Goal: Transaction & Acquisition: Purchase product/service

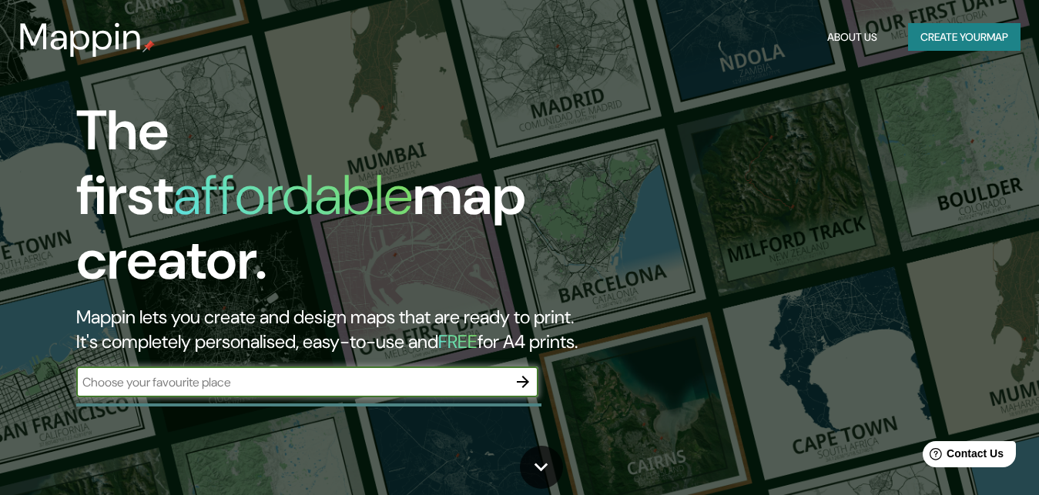
click at [199, 373] on input "text" at bounding box center [291, 382] width 431 height 18
type input "p"
type input "vivero forestal [PERSON_NAME]"
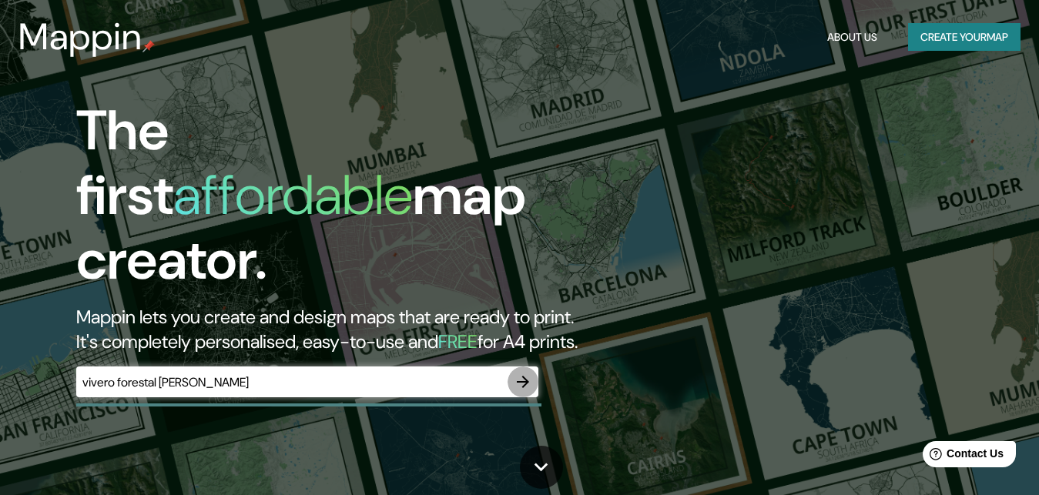
click at [522, 373] on icon "button" at bounding box center [523, 382] width 18 height 18
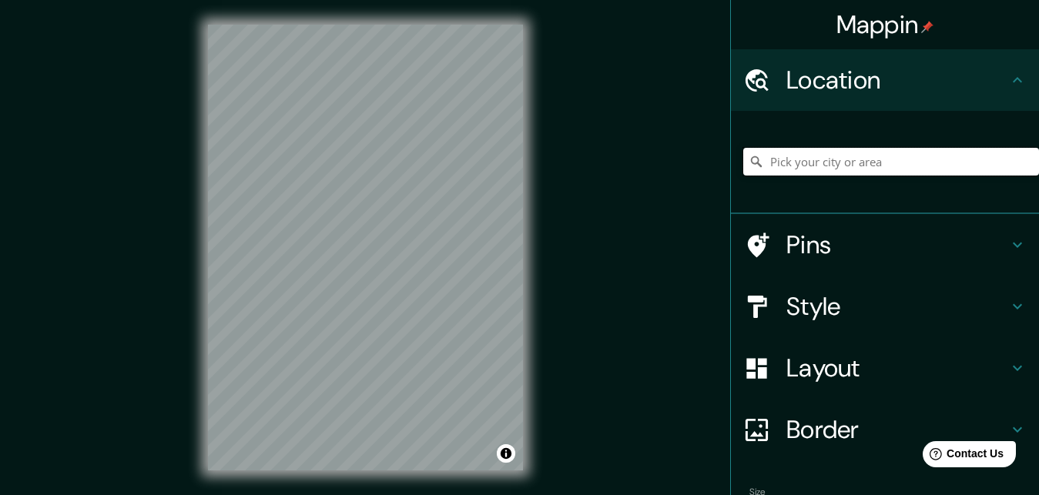
click at [845, 166] on input "Pick your city or area" at bounding box center [891, 162] width 296 height 28
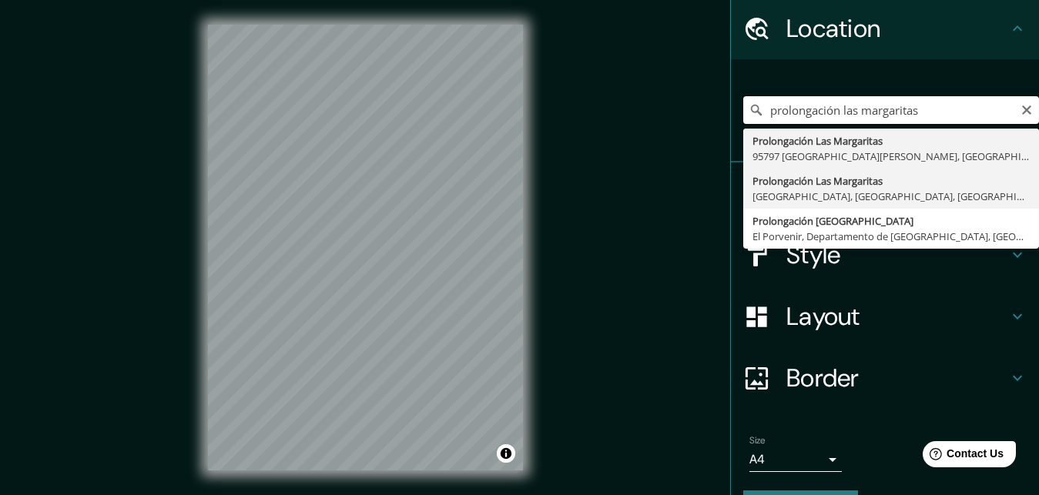
scroll to position [77, 0]
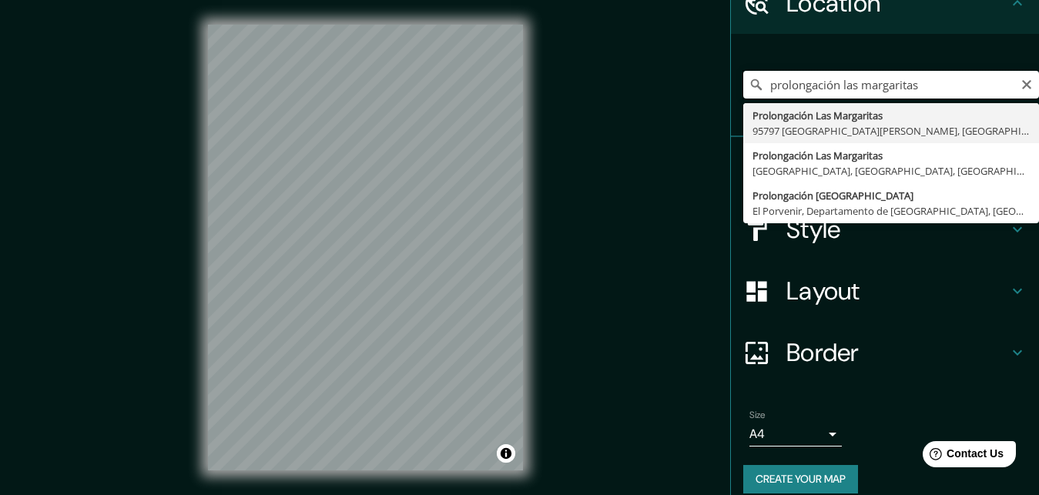
drag, startPoint x: 927, startPoint y: 88, endPoint x: 755, endPoint y: 87, distance: 171.7
click at [755, 87] on input "prolongación las margaritas" at bounding box center [891, 85] width 296 height 28
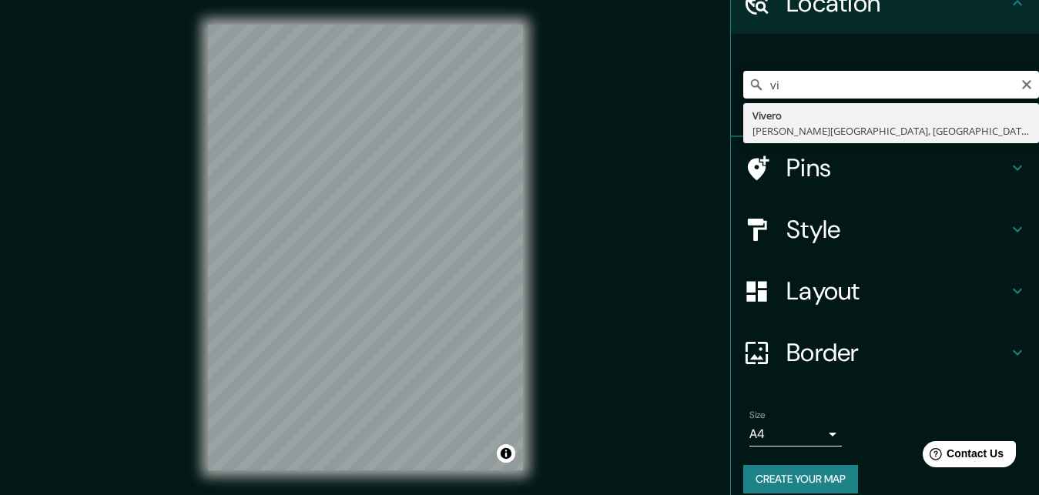
type input "v"
drag, startPoint x: 860, startPoint y: 88, endPoint x: 769, endPoint y: 87, distance: 90.9
click at [769, 87] on input "Jr la molinera" at bounding box center [891, 85] width 296 height 28
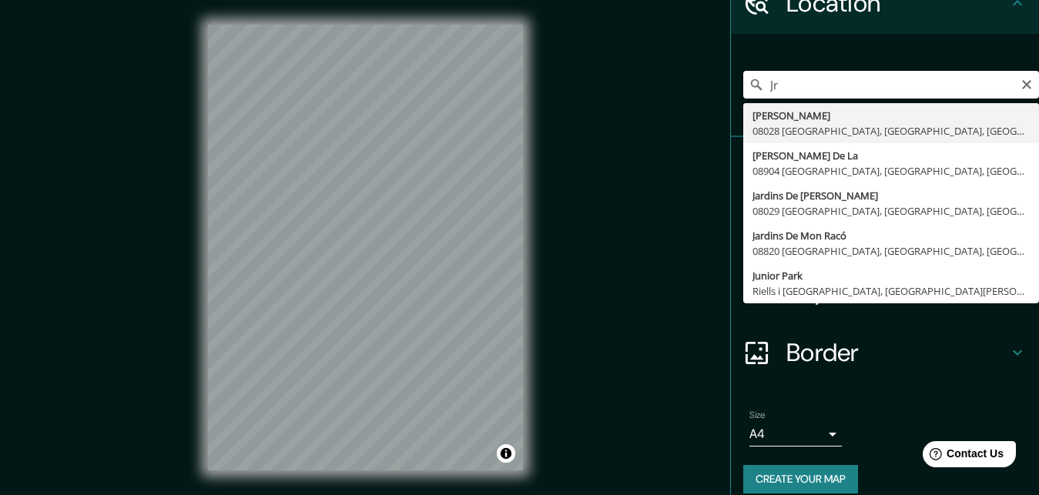
type input "J"
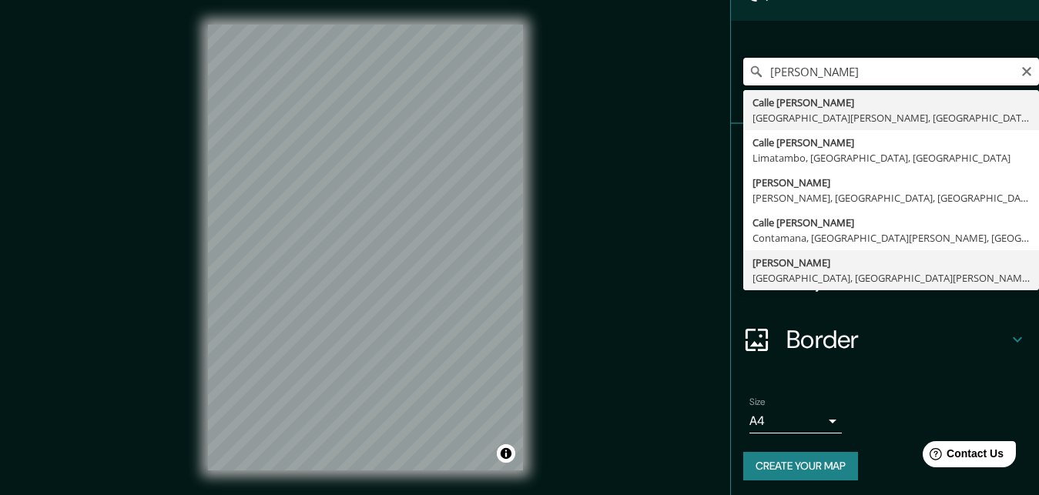
scroll to position [94, 0]
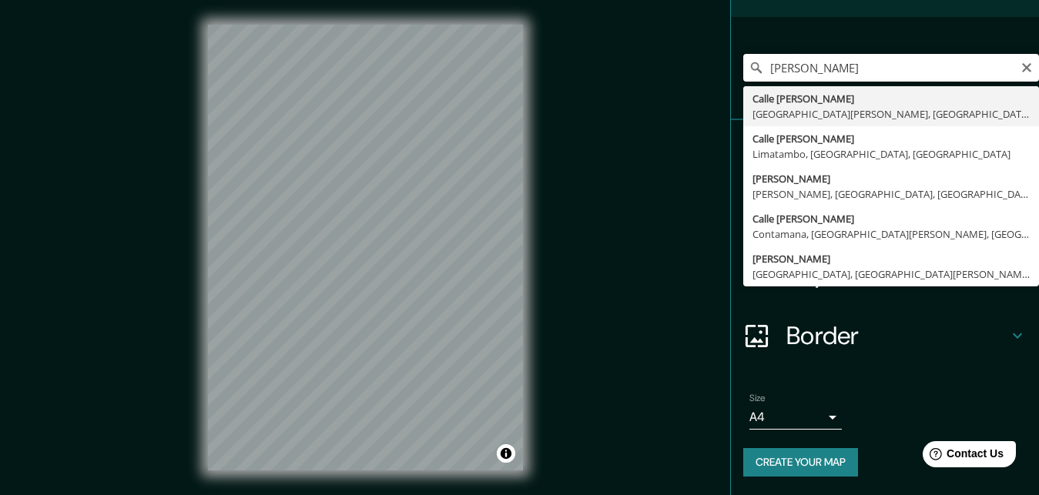
click at [907, 67] on input "[PERSON_NAME]" at bounding box center [891, 68] width 296 height 28
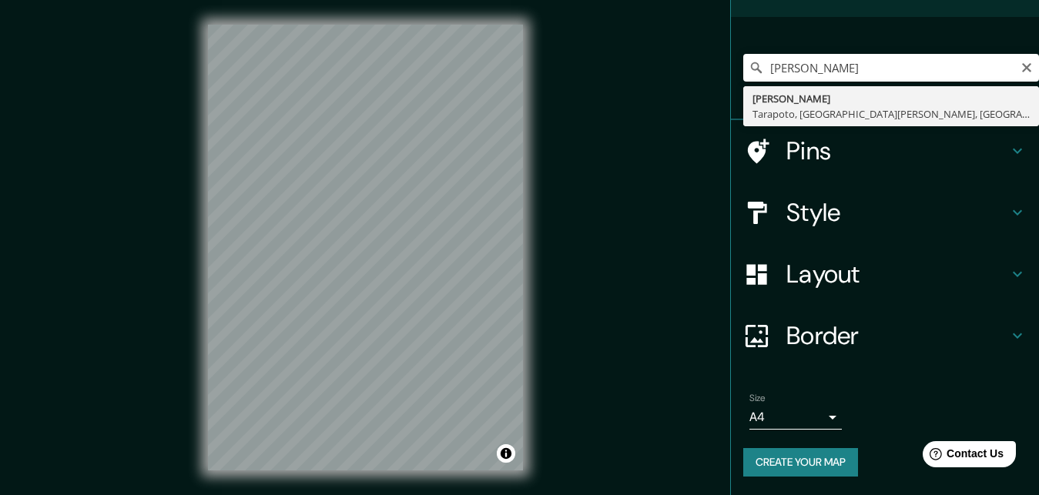
type input "[PERSON_NAME], Tarapoto, [GEOGRAPHIC_DATA][PERSON_NAME], [GEOGRAPHIC_DATA]"
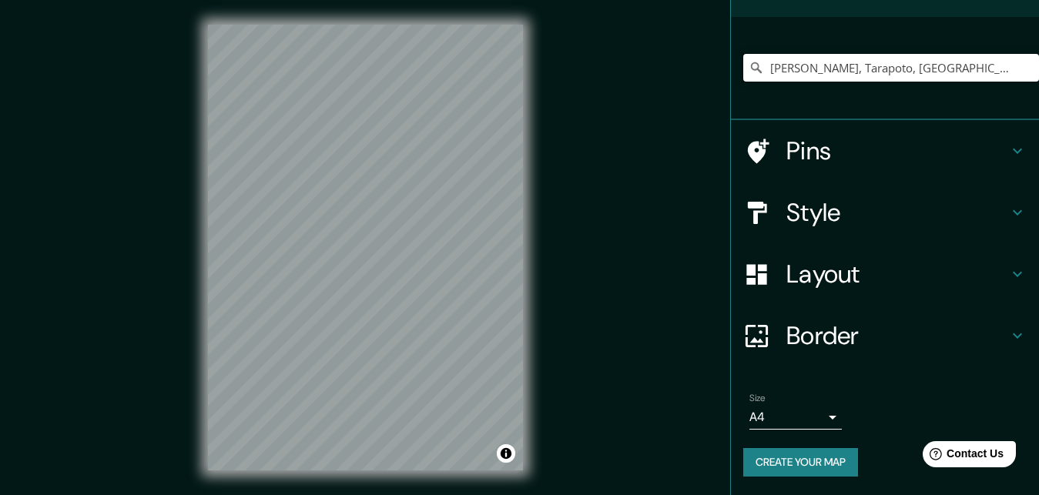
scroll to position [0, 0]
click at [1020, 68] on icon "Clear" at bounding box center [1026, 68] width 12 height 12
click at [942, 75] on input "Pick your city or area" at bounding box center [891, 68] width 296 height 28
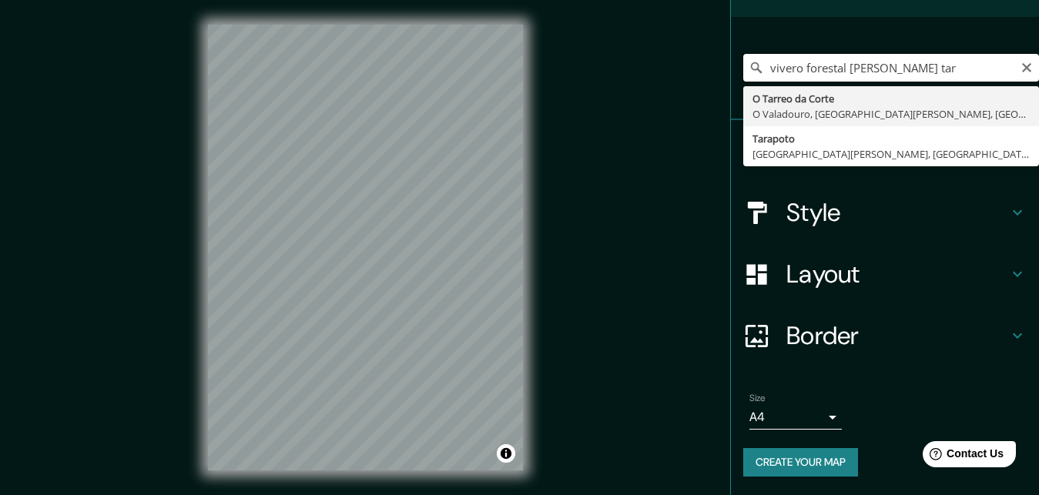
type input "vivero [PERSON_NAME]"
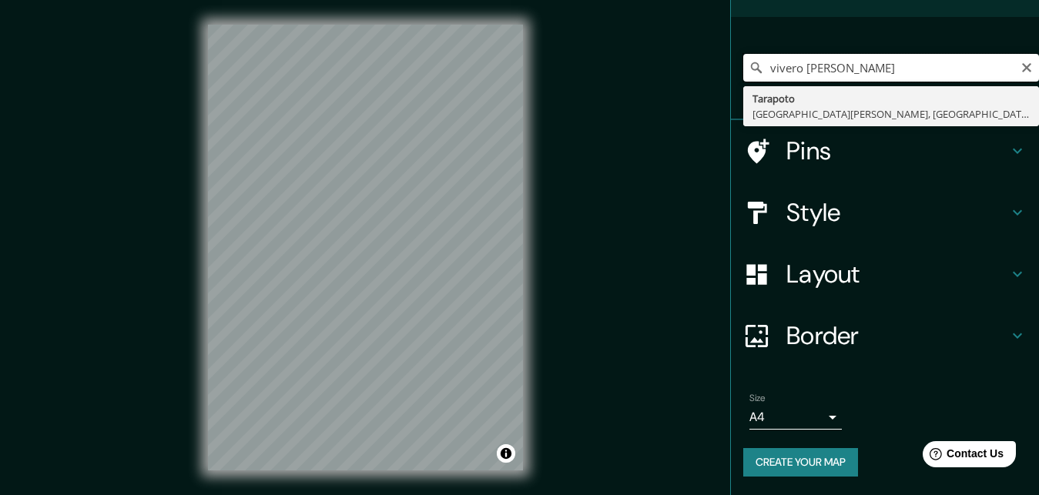
drag, startPoint x: 905, startPoint y: 72, endPoint x: 748, endPoint y: 77, distance: 156.4
click at [748, 77] on input "vivero [PERSON_NAME]" at bounding box center [891, 68] width 296 height 28
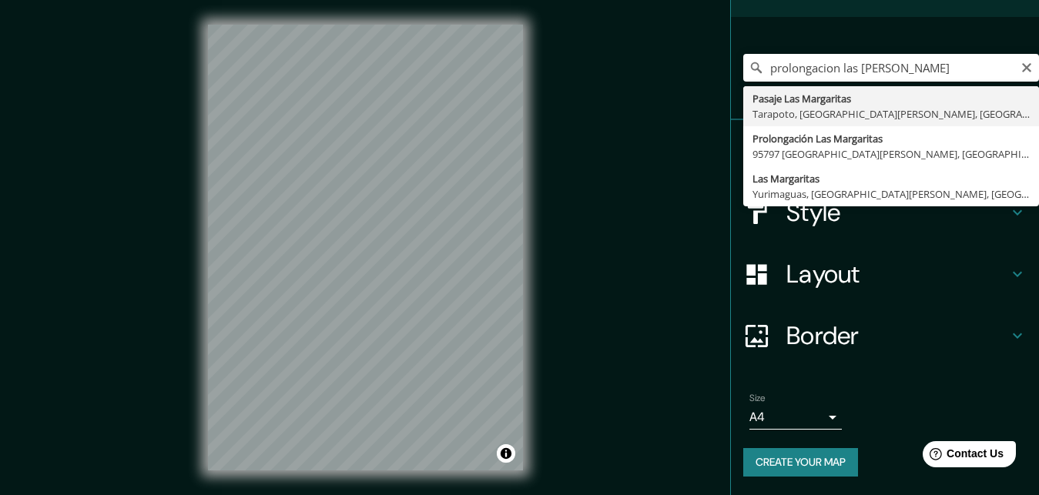
type input "Pasaje Las Margaritas, [GEOGRAPHIC_DATA], [GEOGRAPHIC_DATA][PERSON_NAME], [GEOG…"
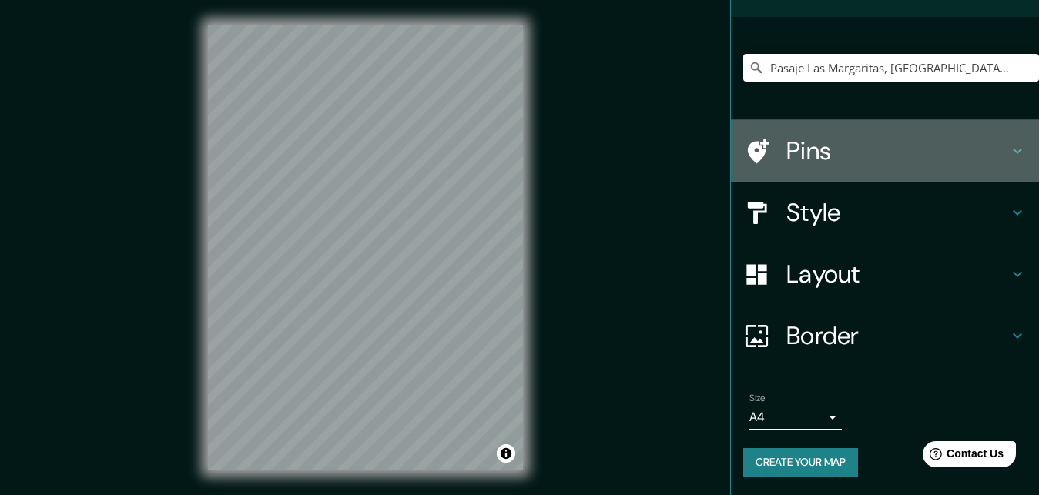
click at [749, 156] on icon at bounding box center [759, 151] width 22 height 25
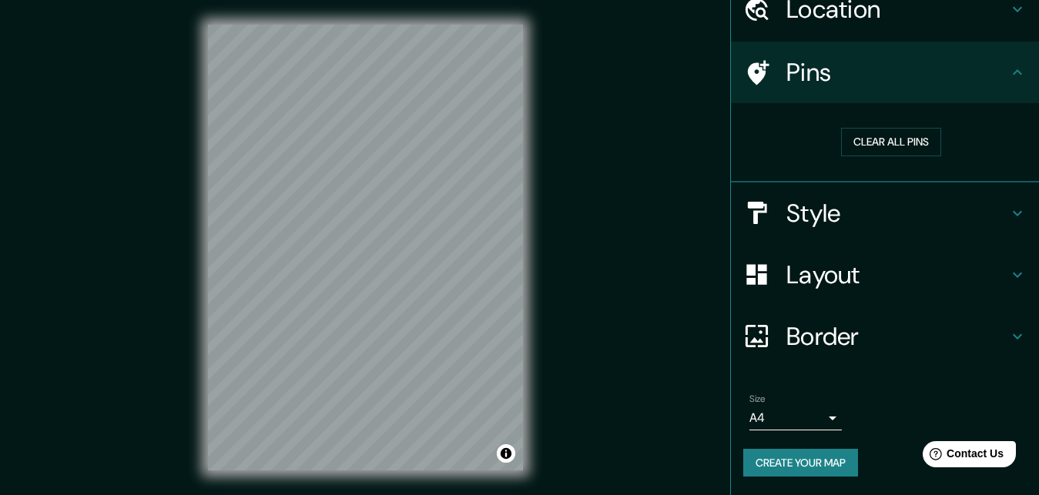
scroll to position [71, 0]
click at [866, 142] on button "Clear all pins" at bounding box center [891, 142] width 100 height 28
drag, startPoint x: 420, startPoint y: 250, endPoint x: 402, endPoint y: 242, distance: 19.6
click at [402, 242] on div at bounding box center [406, 239] width 12 height 12
click at [403, 244] on div at bounding box center [406, 239] width 12 height 12
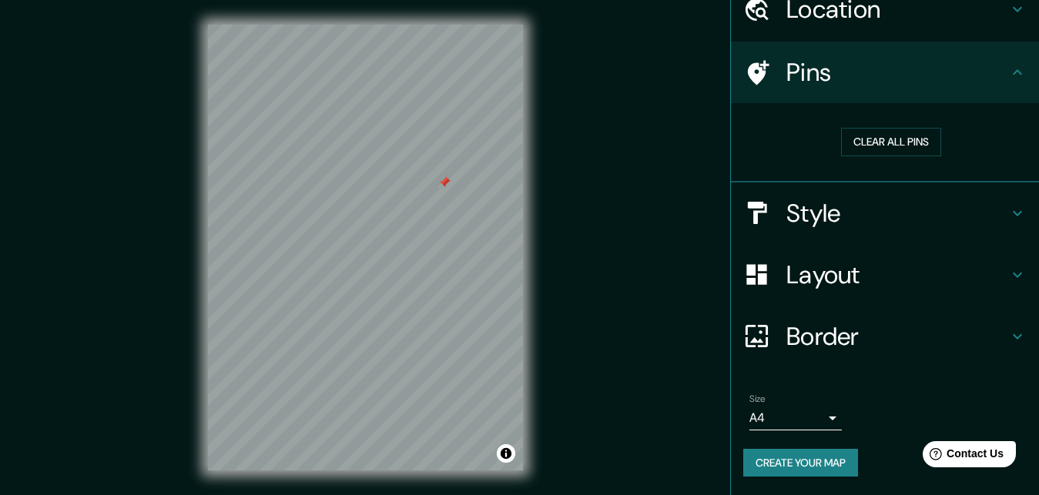
click at [440, 188] on div at bounding box center [444, 182] width 12 height 12
click at [430, 25] on div at bounding box center [365, 25] width 315 height 0
click at [433, 159] on div at bounding box center [436, 164] width 12 height 12
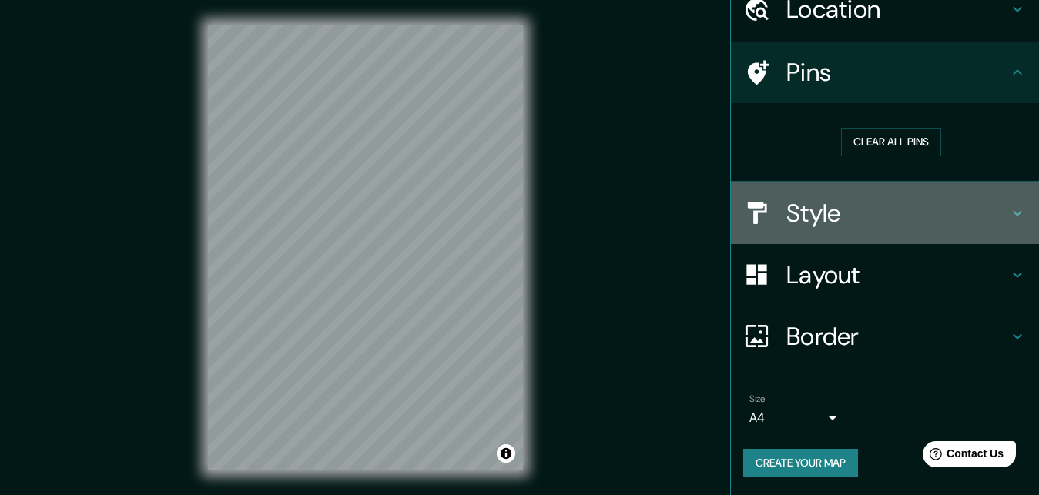
click at [873, 203] on h4 "Style" at bounding box center [897, 213] width 222 height 31
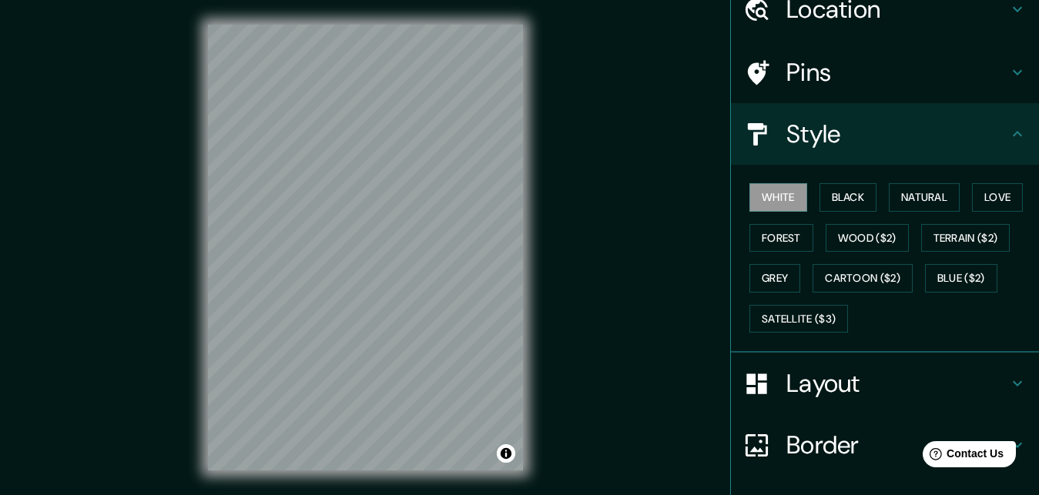
click at [922, 146] on h4 "Style" at bounding box center [897, 134] width 222 height 31
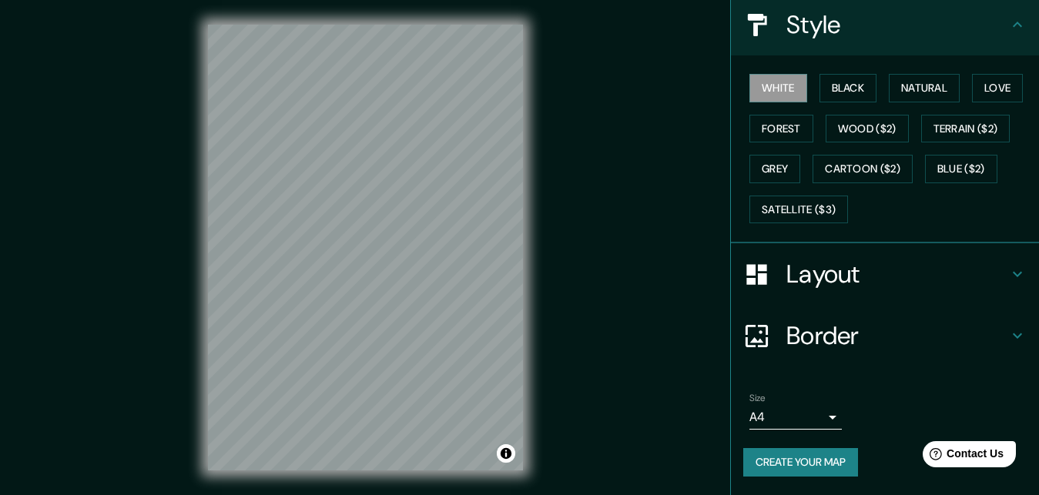
scroll to position [25, 0]
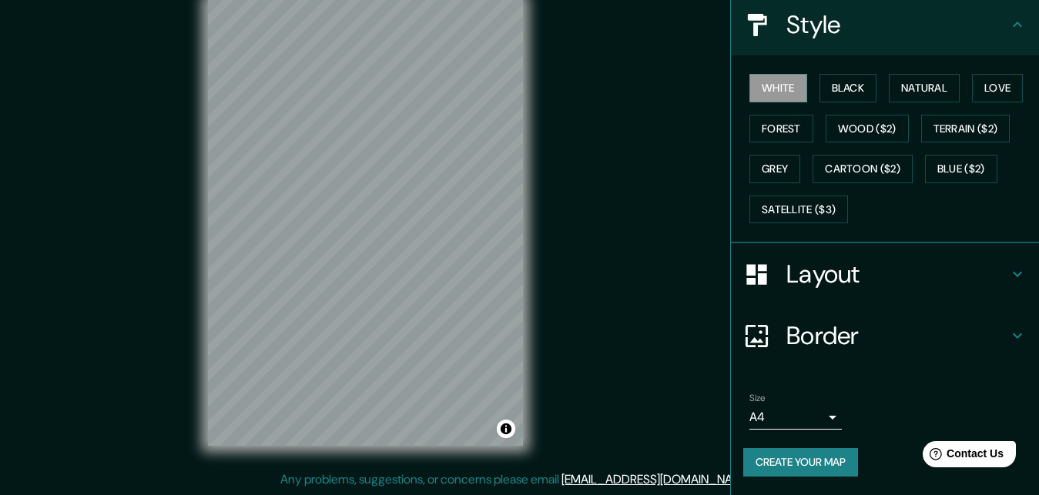
click at [816, 417] on body "Mappin Location [GEOGRAPHIC_DATA], [GEOGRAPHIC_DATA], [GEOGRAPHIC_DATA][PERSON_…" at bounding box center [519, 222] width 1039 height 495
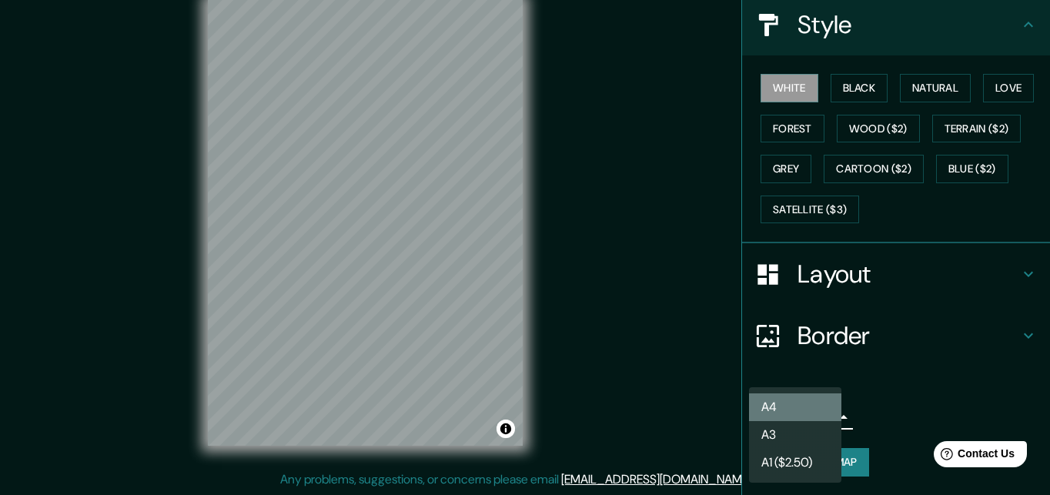
click at [815, 406] on li "A4" at bounding box center [795, 407] width 92 height 28
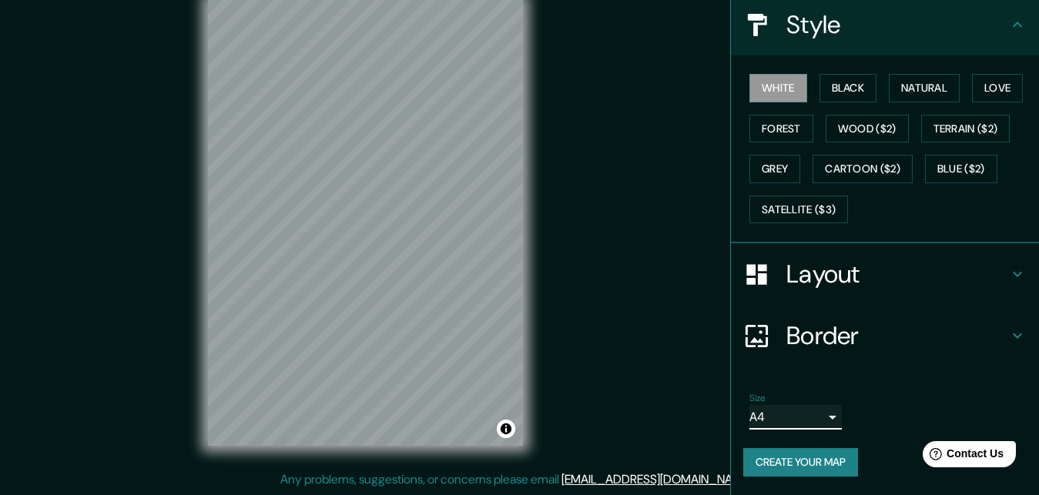
scroll to position [103, 0]
